Goal: Find specific page/section: Find specific page/section

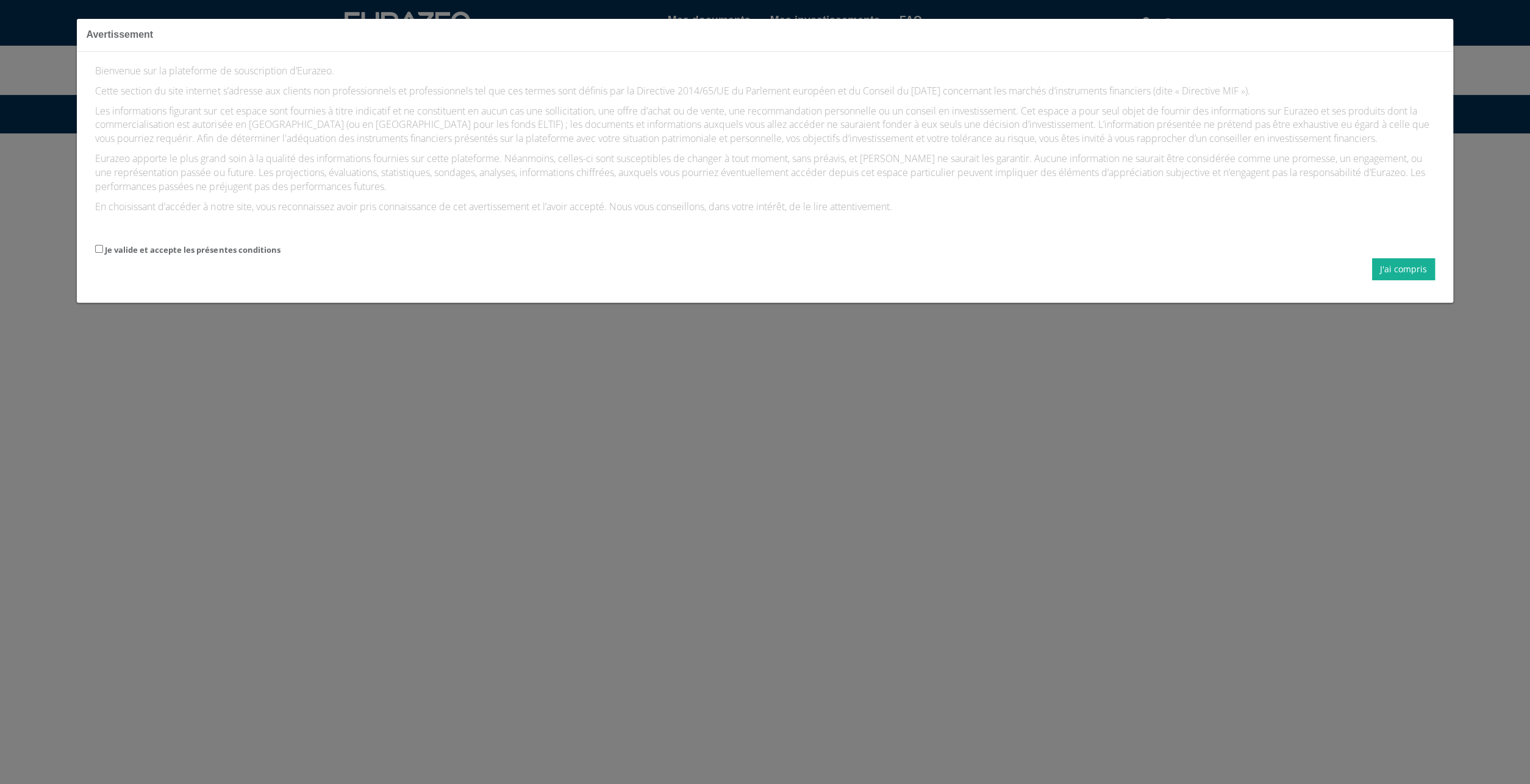
click at [198, 250] on label "Je valide et accepte les présentes conditions" at bounding box center [192, 250] width 175 height 12
click at [103, 250] on input "Je valide et accepte les présentes conditions" at bounding box center [99, 248] width 8 height 8
checkbox input "true"
click at [1427, 267] on button "J'ai compris" at bounding box center [1403, 270] width 63 height 22
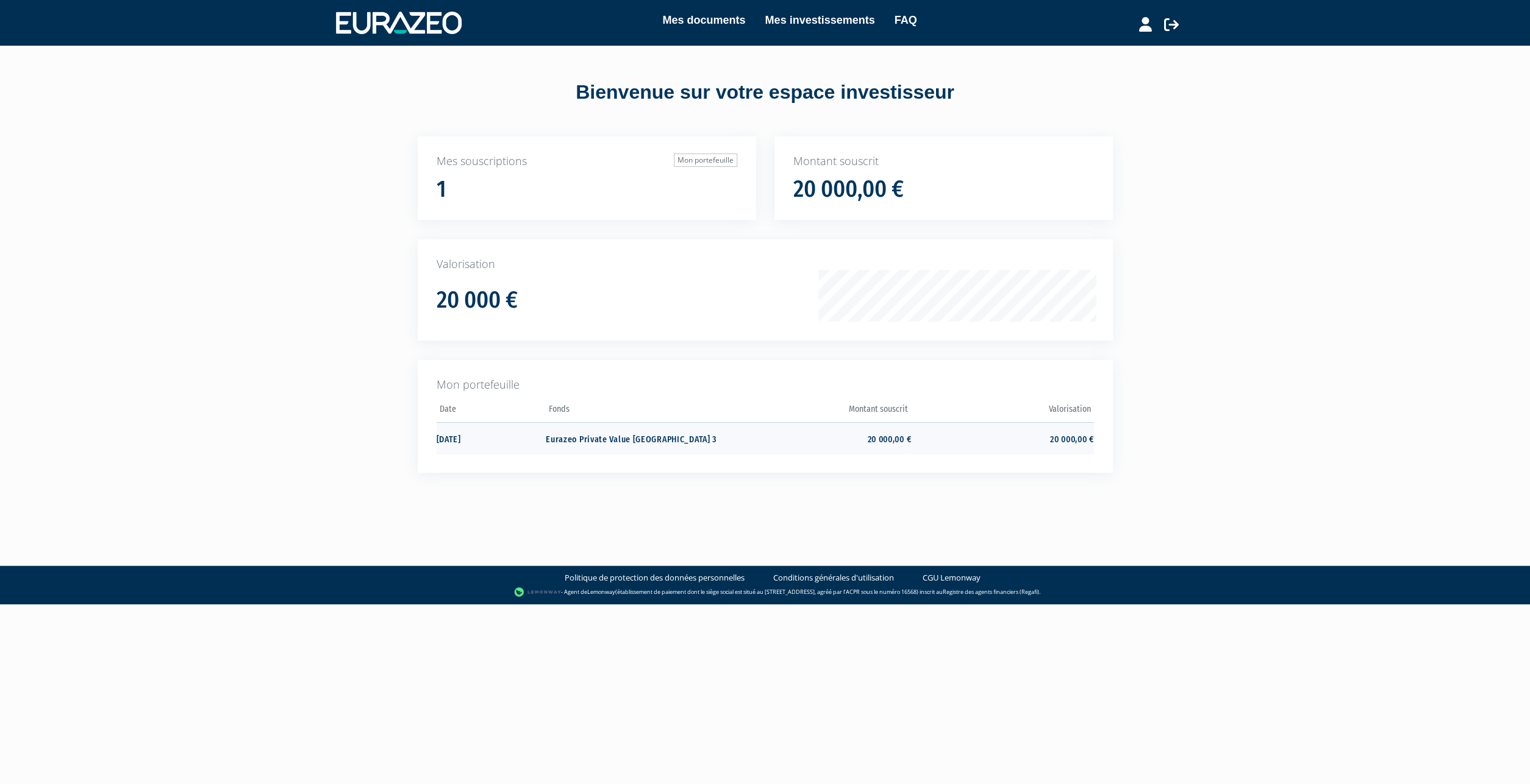
click at [607, 440] on td "Eurazeo Private Value Europe 3" at bounding box center [637, 438] width 182 height 32
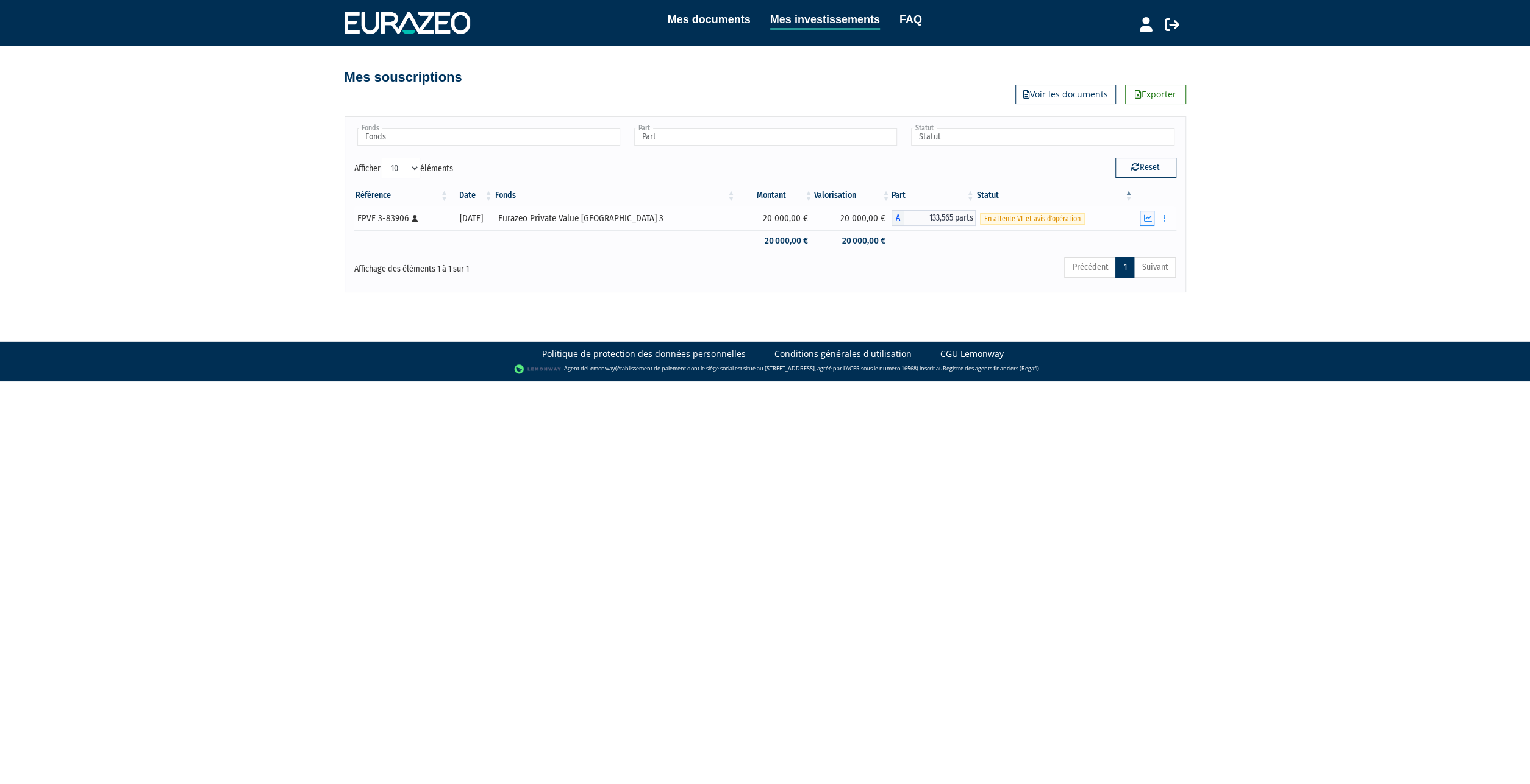
click at [1148, 218] on icon "button" at bounding box center [1147, 218] width 8 height 8
